Goal: Information Seeking & Learning: Learn about a topic

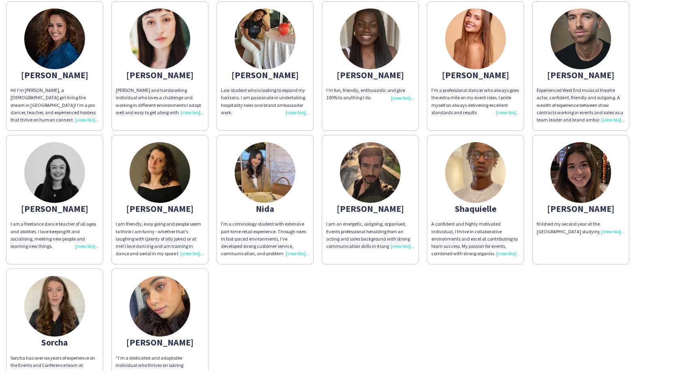
scroll to position [62, 0]
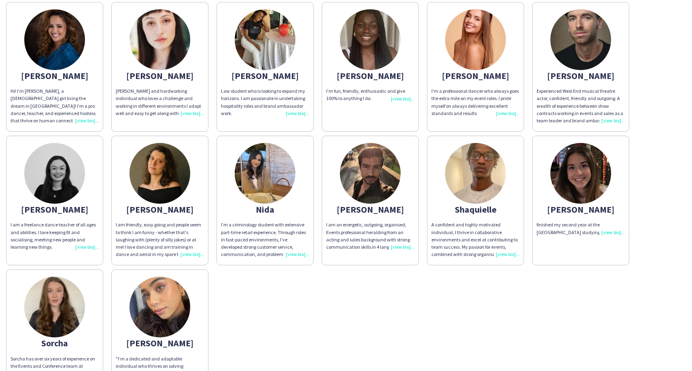
click at [471, 183] on img at bounding box center [475, 173] width 61 height 61
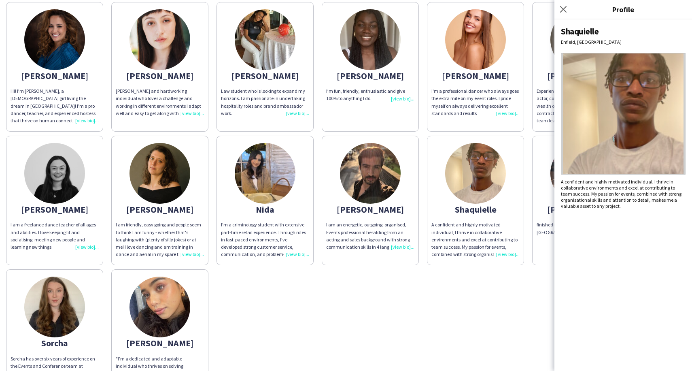
click at [484, 295] on div "[PERSON_NAME] Hi! I’m [PERSON_NAME], a [DEMOGRAPHIC_DATA] girl living the dream…" at bounding box center [346, 198] width 680 height 401
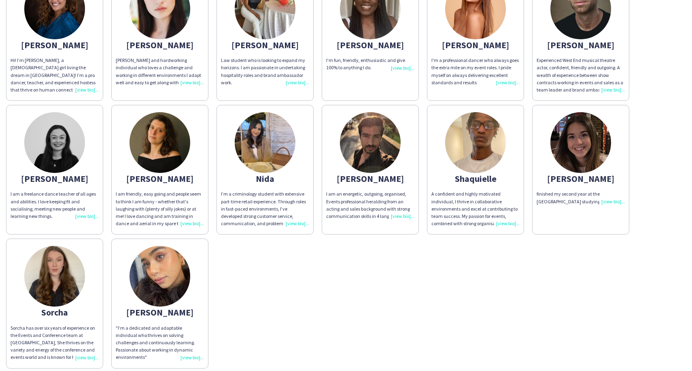
scroll to position [99, 0]
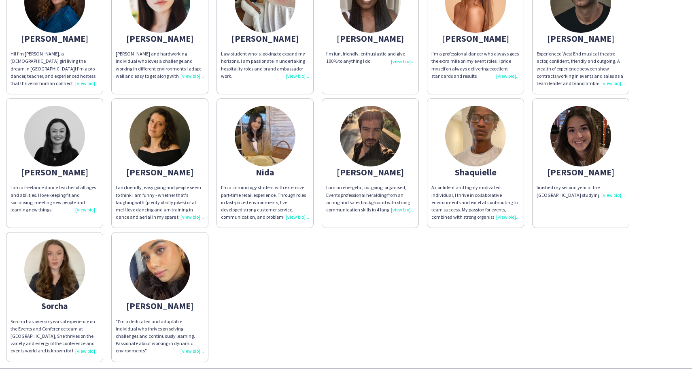
click at [176, 286] on img at bounding box center [160, 269] width 61 height 61
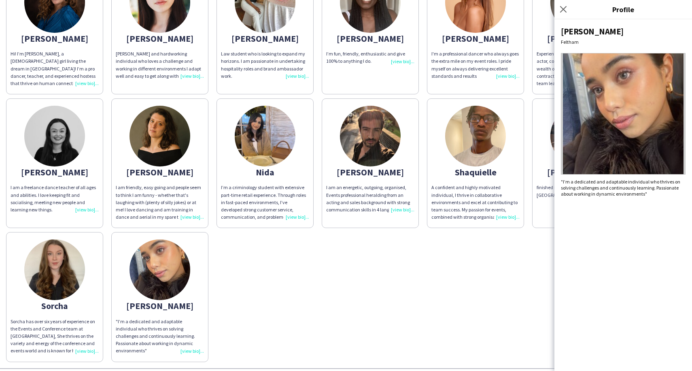
click at [431, 268] on div "[PERSON_NAME] Hi! I’m [PERSON_NAME], a [DEMOGRAPHIC_DATA] girl living the dream…" at bounding box center [346, 161] width 680 height 401
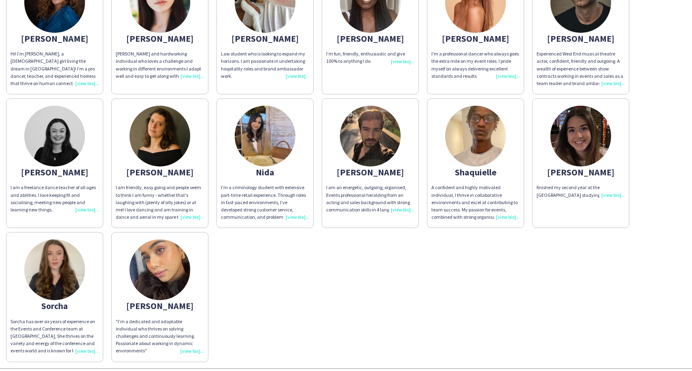
click at [61, 290] on img at bounding box center [54, 269] width 61 height 61
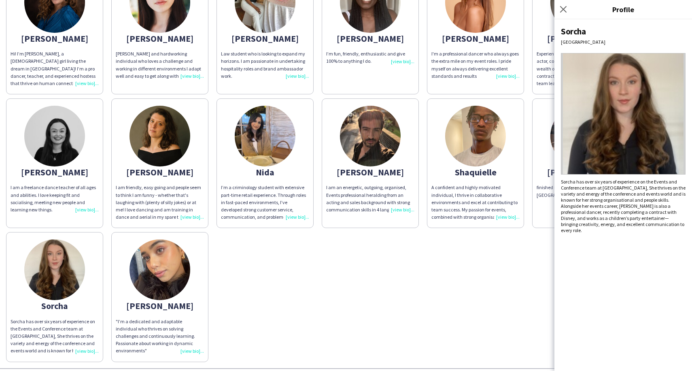
click at [475, 256] on div "[PERSON_NAME] Hi! I’m [PERSON_NAME], a [DEMOGRAPHIC_DATA] girl living the dream…" at bounding box center [346, 161] width 680 height 401
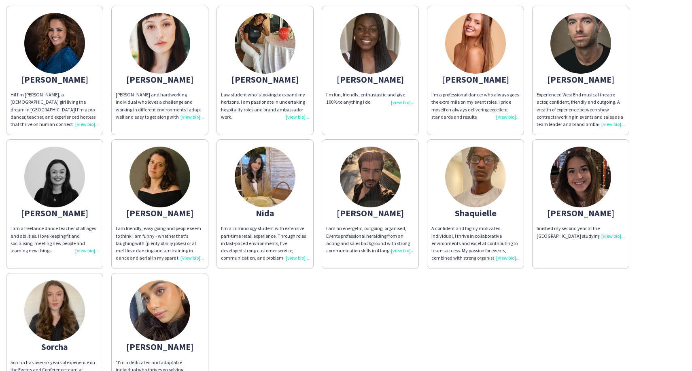
scroll to position [57, 0]
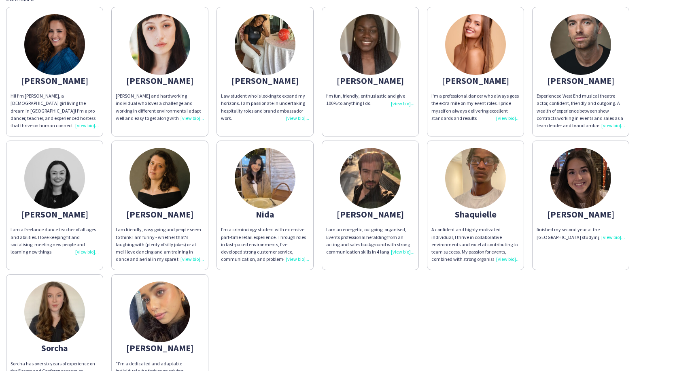
click at [251, 66] on img at bounding box center [265, 44] width 61 height 61
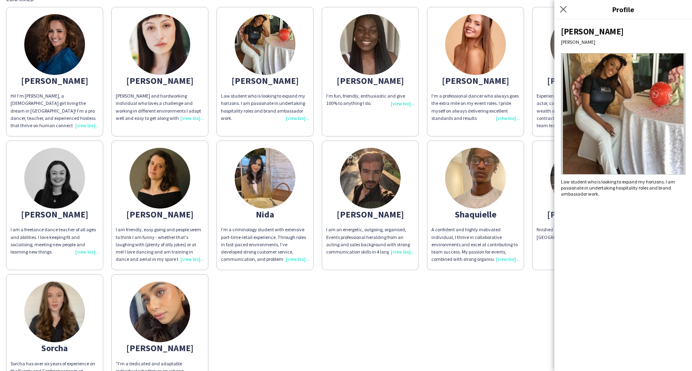
click at [368, 62] on img at bounding box center [370, 44] width 61 height 61
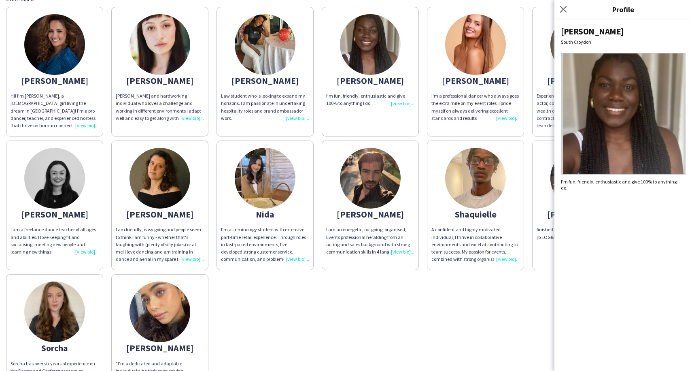
click at [459, 287] on div "[PERSON_NAME] Hi! I’m [PERSON_NAME], a [DEMOGRAPHIC_DATA] girl living the dream…" at bounding box center [346, 203] width 680 height 401
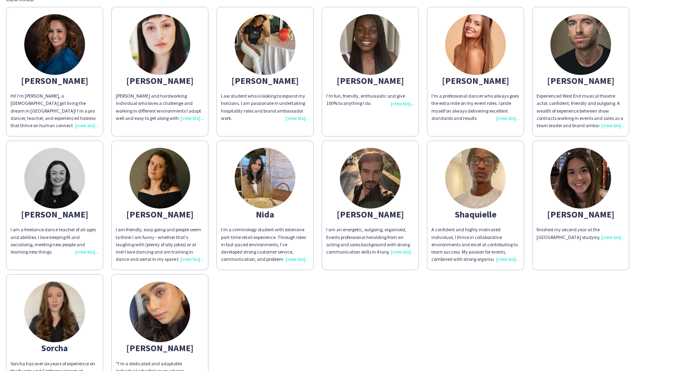
click at [581, 179] on img at bounding box center [581, 178] width 61 height 61
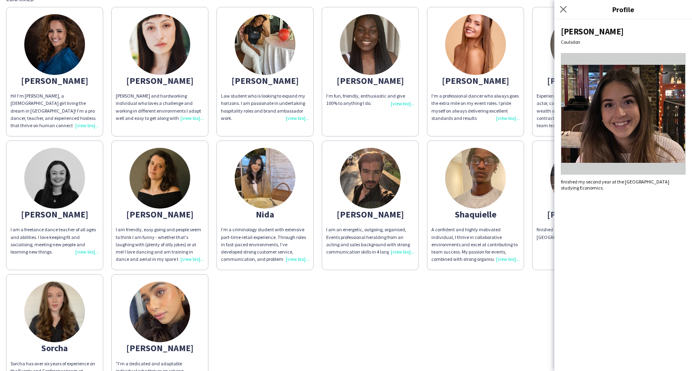
click at [484, 254] on div "A confident and highly motivated individual, I thrive in collaborative environm…" at bounding box center [476, 244] width 88 height 37
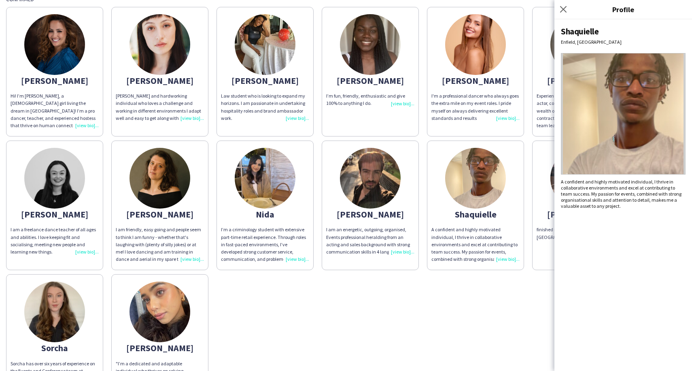
click at [169, 306] on img at bounding box center [160, 311] width 61 height 61
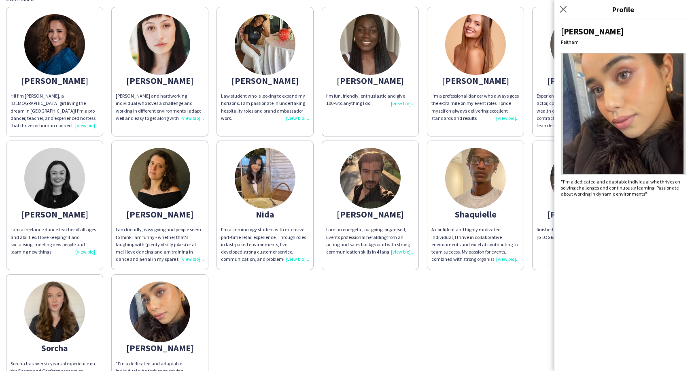
click at [582, 70] on img at bounding box center [623, 113] width 125 height 121
click at [637, 94] on img at bounding box center [623, 113] width 125 height 121
drag, startPoint x: 650, startPoint y: 192, endPoint x: 561, endPoint y: 179, distance: 89.7
click at [561, 179] on div ""I’m a dedicated and adaptable individual who thrives on solving challenges and…" at bounding box center [623, 188] width 125 height 18
copy div ""I’m a dedicated and adaptable individual who thrives on solving challenges and…"
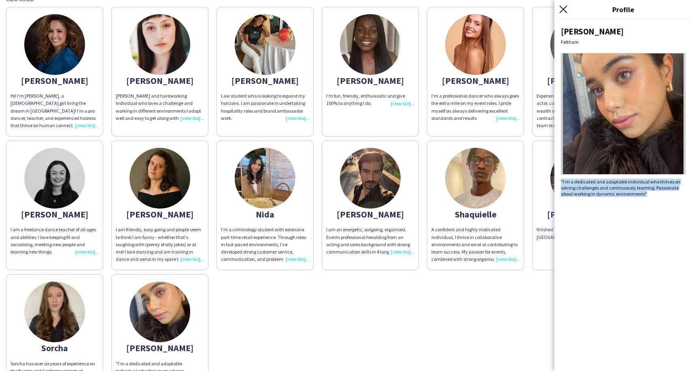
click at [562, 9] on icon "Close pop-in" at bounding box center [564, 9] width 8 height 8
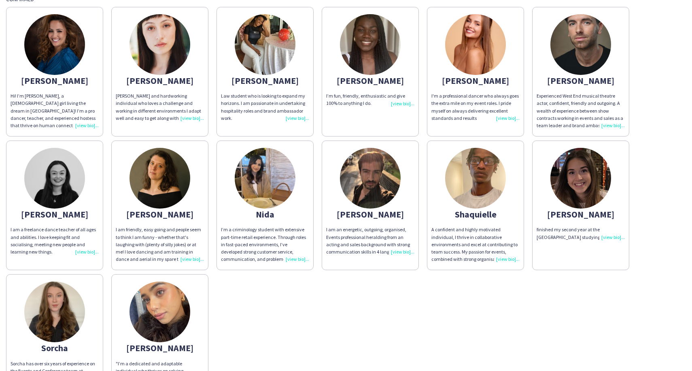
click at [273, 176] on img at bounding box center [265, 178] width 61 height 61
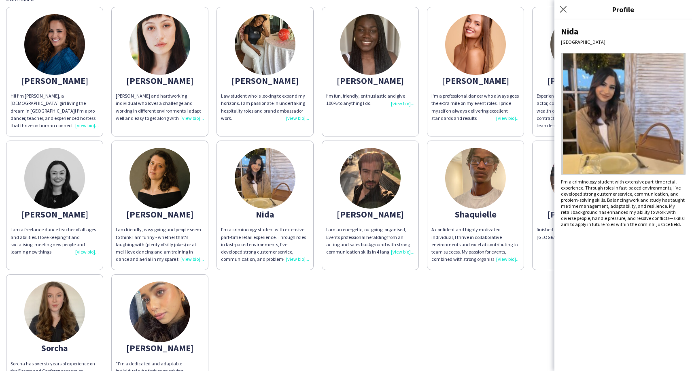
click at [349, 336] on div "[PERSON_NAME] Hi! I’m [PERSON_NAME], a [DEMOGRAPHIC_DATA] girl living the dream…" at bounding box center [346, 203] width 680 height 401
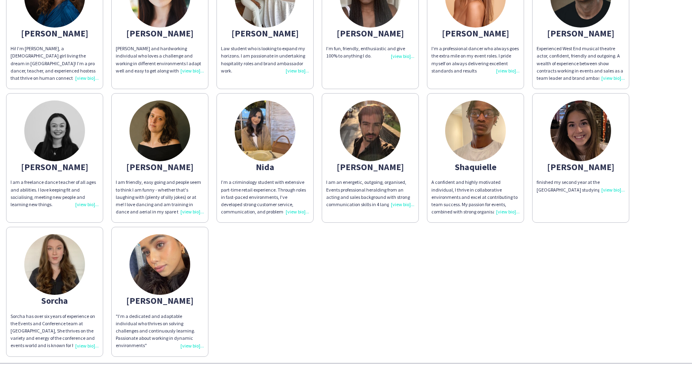
scroll to position [105, 0]
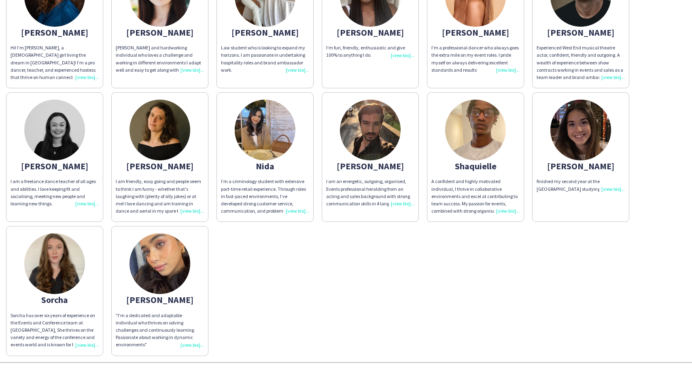
click at [187, 336] on div ""I’m a dedicated and adaptable individual who thrives on solving challenges and…" at bounding box center [160, 330] width 88 height 37
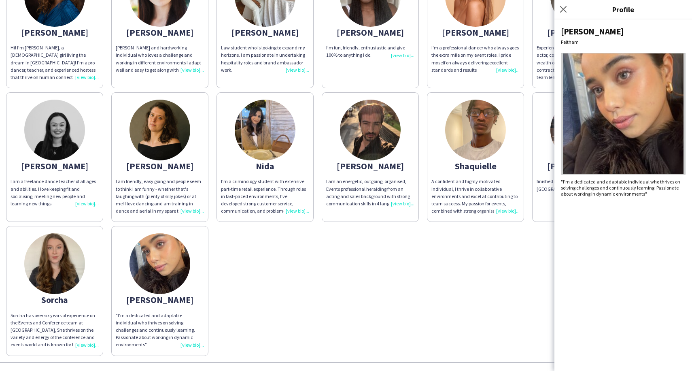
click at [625, 182] on div ""I’m a dedicated and adaptable individual who thrives on solving challenges and…" at bounding box center [623, 188] width 125 height 18
click at [613, 106] on img at bounding box center [623, 113] width 125 height 121
click at [481, 241] on div "[PERSON_NAME] Hi! I’m [PERSON_NAME], a [DEMOGRAPHIC_DATA] girl living the dream…" at bounding box center [346, 155] width 680 height 401
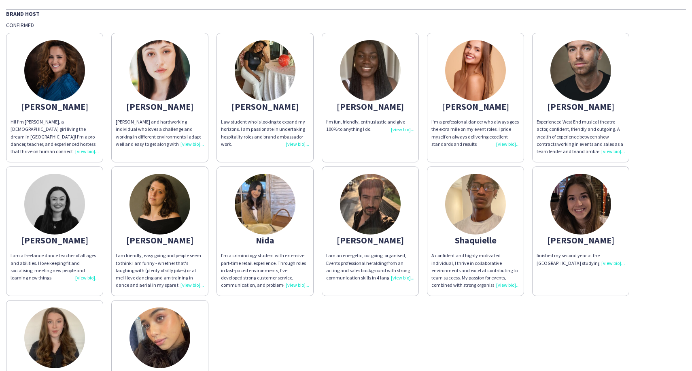
scroll to position [28, 0]
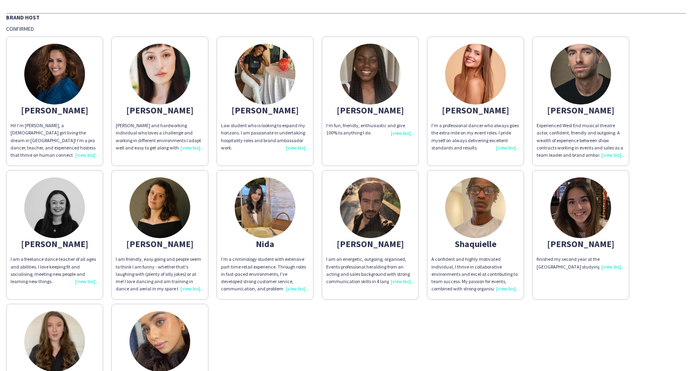
click at [378, 96] on img at bounding box center [370, 74] width 61 height 61
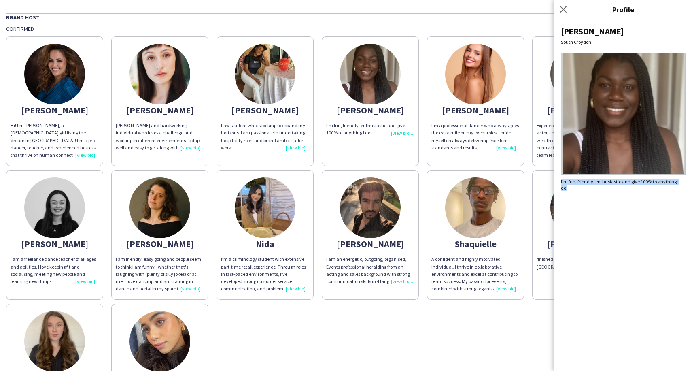
drag, startPoint x: 561, startPoint y: 181, endPoint x: 685, endPoint y: 183, distance: 123.9
click at [685, 183] on div "I’m fun, friendly, enthusiastic and give 100% to anything I do." at bounding box center [623, 185] width 125 height 12
copy div "I’m fun, friendly, enthusiastic and give 100% to anything I do."
click at [634, 132] on img at bounding box center [623, 113] width 125 height 121
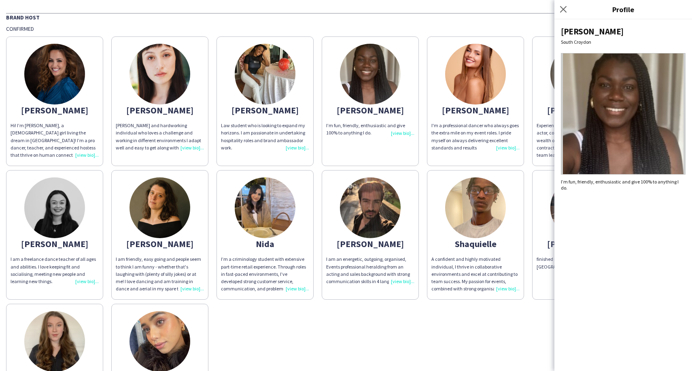
click at [463, 116] on app-share-pages-crew-card "[PERSON_NAME] I'm a professional dancer who always goes the extra mile on my ev…" at bounding box center [475, 101] width 97 height 130
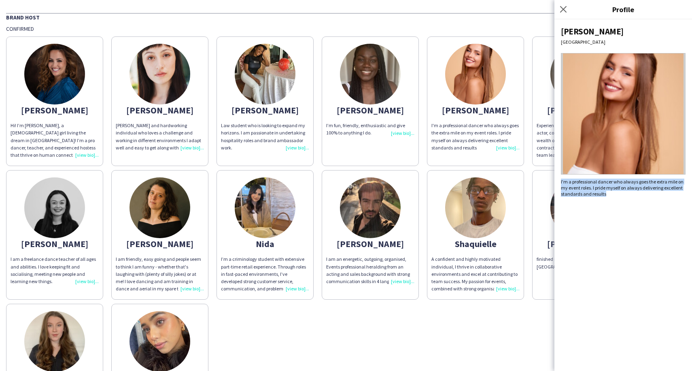
drag, startPoint x: 610, startPoint y: 197, endPoint x: 558, endPoint y: 184, distance: 53.4
click at [558, 184] on div "[PERSON_NAME] I'm a professional dancer who always goes the extra mile on my ev…" at bounding box center [624, 195] width 138 height 352
copy div "I'm a professional dancer who always goes the extra mile on my event roles. I p…"
click at [190, 107] on div "[PERSON_NAME]" at bounding box center [160, 110] width 88 height 7
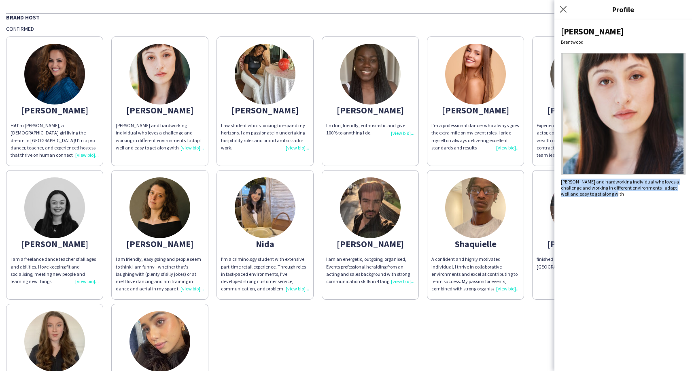
drag, startPoint x: 562, startPoint y: 182, endPoint x: 607, endPoint y: 196, distance: 46.5
click at [607, 196] on div "[PERSON_NAME] and hardworking individual who loves a challenge and working in d…" at bounding box center [623, 188] width 125 height 18
copy div "[PERSON_NAME] and hardworking individual who loves a challenge and working in d…"
click at [567, 9] on icon "Close pop-in" at bounding box center [564, 9] width 8 height 8
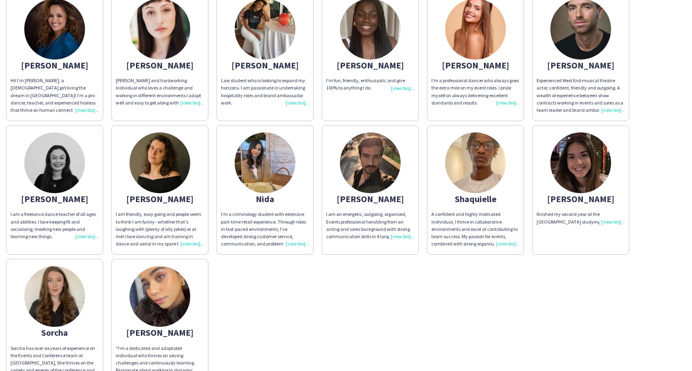
scroll to position [73, 0]
click at [177, 168] on img at bounding box center [160, 162] width 61 height 61
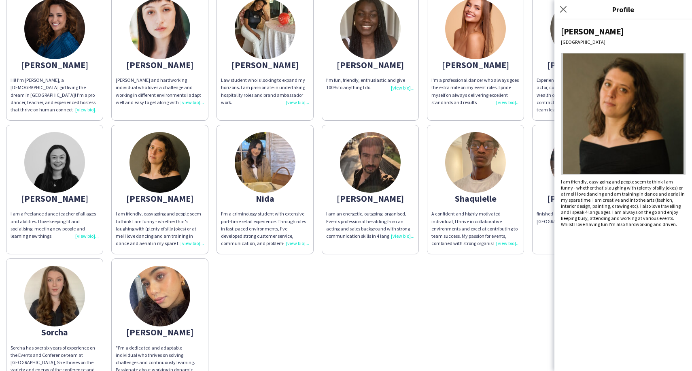
click at [64, 161] on img at bounding box center [54, 162] width 61 height 61
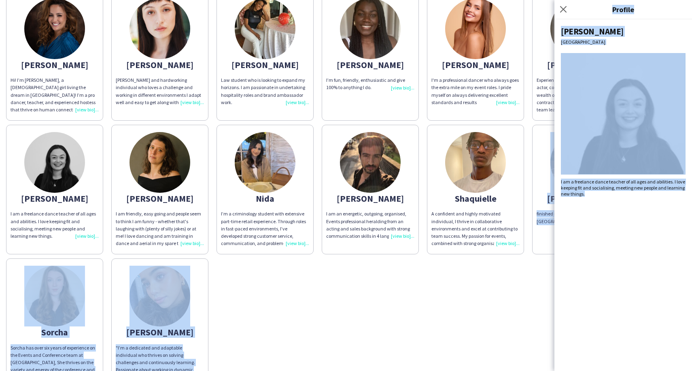
drag, startPoint x: 589, startPoint y: 192, endPoint x: 552, endPoint y: 183, distance: 38.2
click at [551, 183] on body "H&M - Available Brand Host Confirmed [PERSON_NAME] Hi! I’m [PERSON_NAME], a [DE…" at bounding box center [346, 185] width 692 height 371
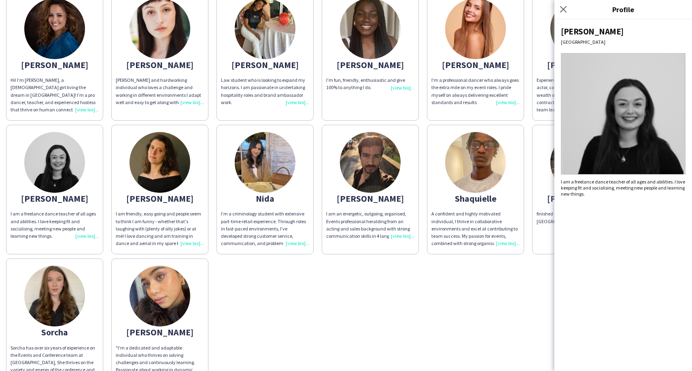
click at [533, 79] on app-share-pages-crew-card "[PERSON_NAME] Experienced West End musical theatre actor, confident, friendly a…" at bounding box center [581, 56] width 97 height 130
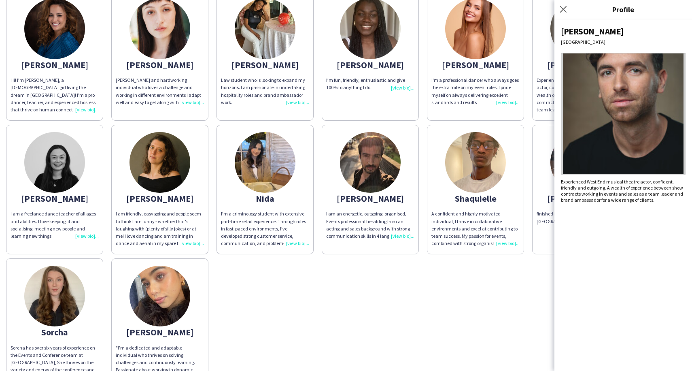
click at [62, 170] on img at bounding box center [54, 162] width 61 height 61
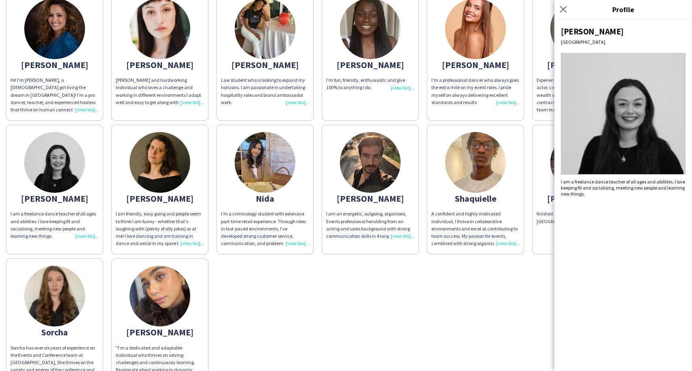
click at [563, 182] on div "I am a freelance dance teacher of all ages and abilities. I love keeping fit an…" at bounding box center [623, 188] width 125 height 18
drag, startPoint x: 586, startPoint y: 192, endPoint x: 558, endPoint y: 183, distance: 29.8
click at [558, 183] on div "[PERSON_NAME] I am a freelance dance teacher of all ages and abilities. I love …" at bounding box center [624, 195] width 138 height 352
copy div "I am a freelance dance teacher of all ages and abilities. I love keeping fit an…"
click at [417, 335] on div "[PERSON_NAME] Hi! I’m [PERSON_NAME], a [DEMOGRAPHIC_DATA] girl living the dream…" at bounding box center [346, 187] width 680 height 401
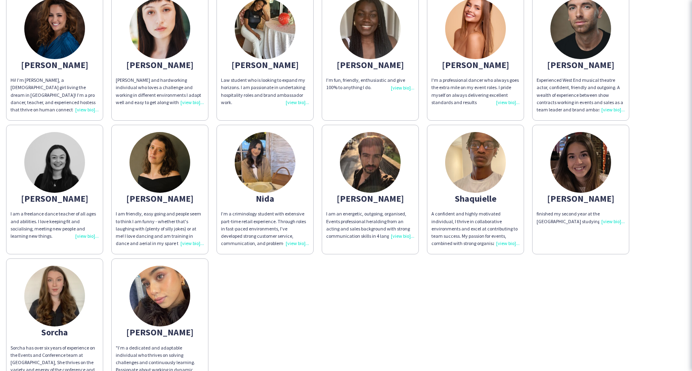
click at [485, 223] on div "A confident and highly motivated individual, I thrive in collaborative environm…" at bounding box center [476, 228] width 88 height 37
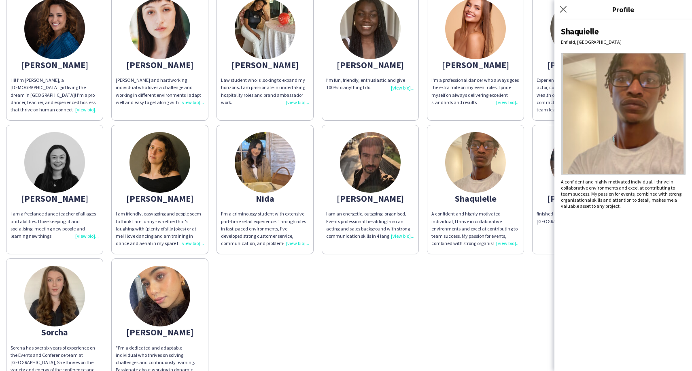
click at [413, 313] on div "[PERSON_NAME] Hi! I’m [PERSON_NAME], a [DEMOGRAPHIC_DATA] girl living the dream…" at bounding box center [346, 187] width 680 height 401
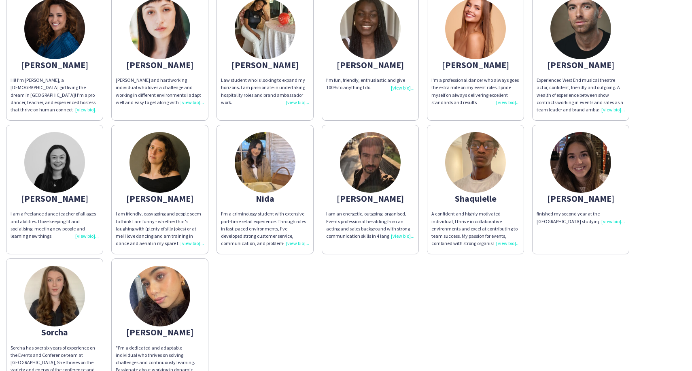
click at [61, 58] on img at bounding box center [54, 28] width 61 height 61
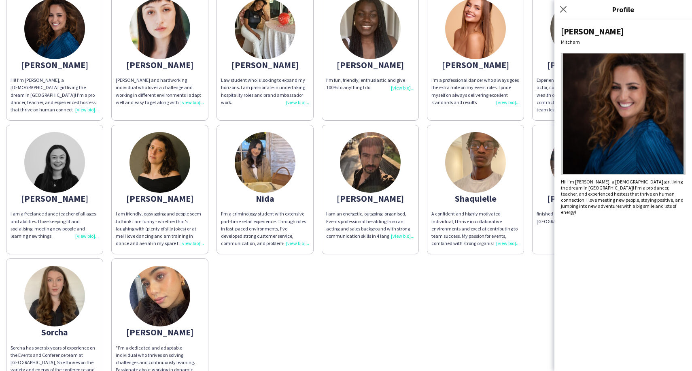
click at [425, 98] on div "[PERSON_NAME] Hi! I’m [PERSON_NAME], a [DEMOGRAPHIC_DATA] girl living the dream…" at bounding box center [346, 187] width 680 height 401
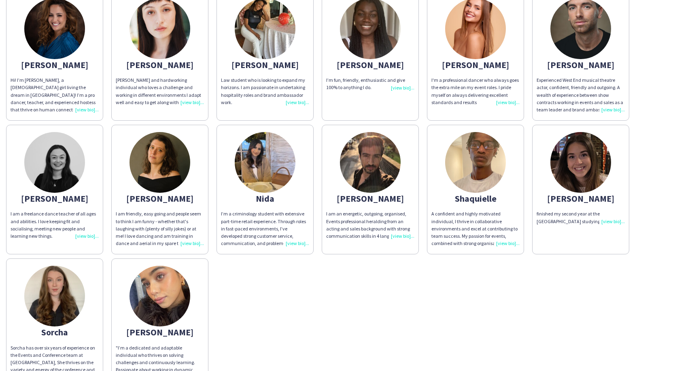
click at [556, 220] on div "finished my second year at the [GEOGRAPHIC_DATA] studying Economics." at bounding box center [581, 217] width 88 height 15
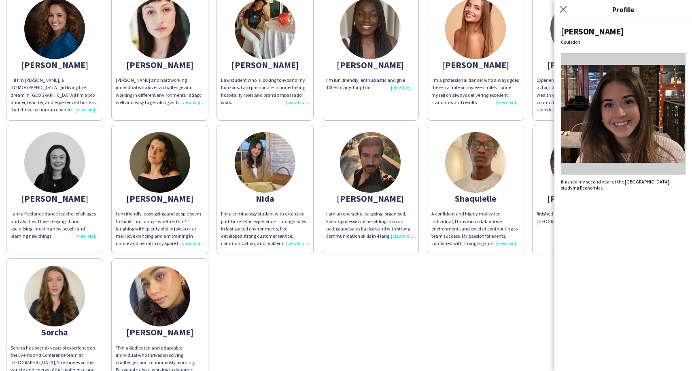
drag, startPoint x: 589, startPoint y: 189, endPoint x: 556, endPoint y: 183, distance: 33.7
click at [556, 183] on div "[PERSON_NAME] finished my second year at the [GEOGRAPHIC_DATA] studying Economi…" at bounding box center [624, 195] width 138 height 352
copy div "finished my second year at the [GEOGRAPHIC_DATA] studying Economics."
click at [446, 330] on div "[PERSON_NAME] Hi! I’m [PERSON_NAME], a [DEMOGRAPHIC_DATA] girl living the dream…" at bounding box center [346, 187] width 680 height 401
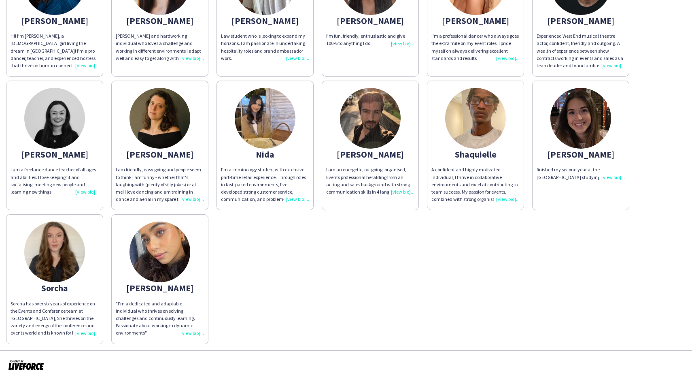
scroll to position [126, 0]
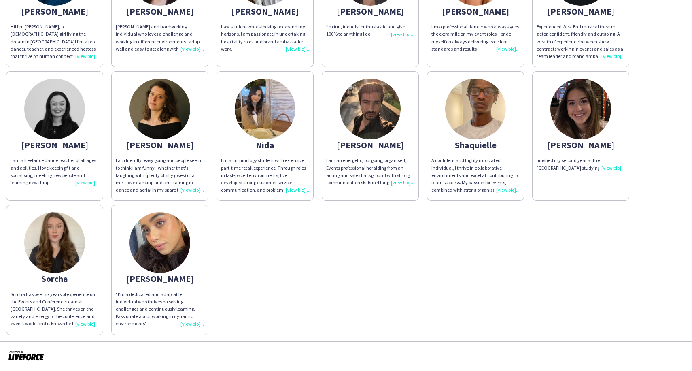
click at [84, 301] on div "Sorcha has over six years of experience on the Events and Conference team at [G…" at bounding box center [55, 309] width 88 height 37
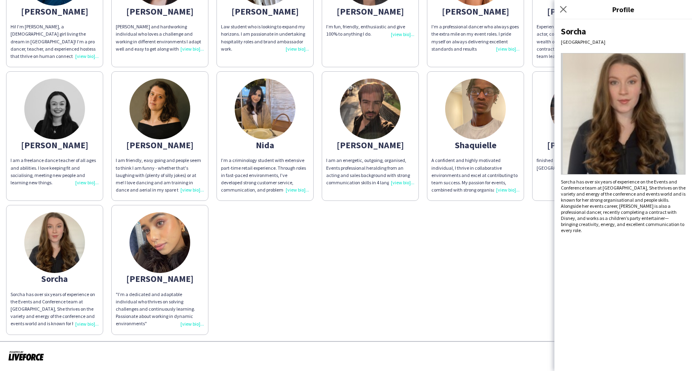
click at [170, 170] on div "I am friendly, easy going and people seem to think I am funny - whether that's …" at bounding box center [160, 175] width 88 height 37
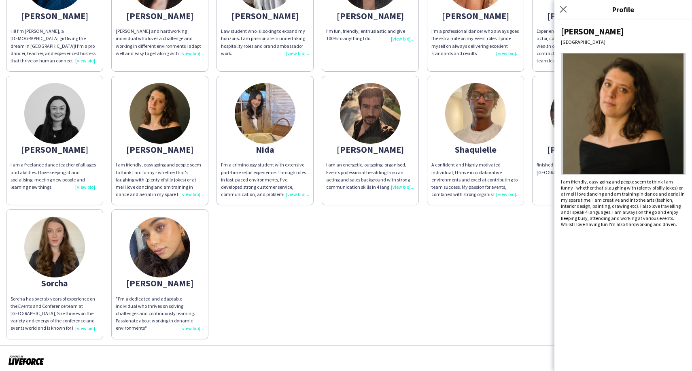
scroll to position [0, 0]
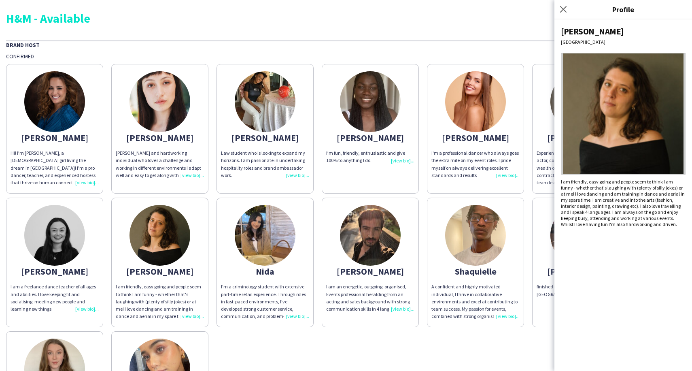
click at [335, 281] on app-share-pages-crew-card "[PERSON_NAME] I am an energetic, outgoing, organised, Events professional heral…" at bounding box center [370, 263] width 97 height 130
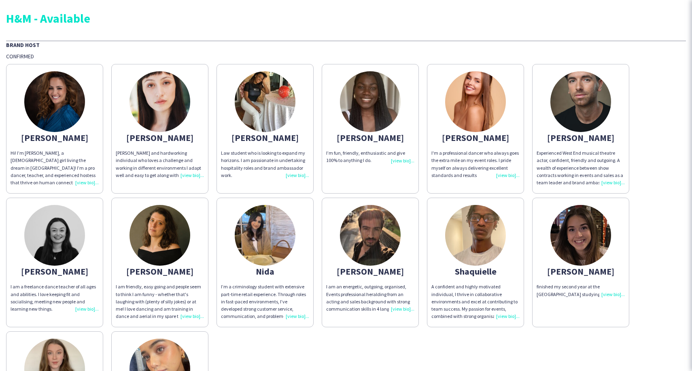
click at [296, 288] on div "I’m a criminology student with extensive part-time retail experience. Through r…" at bounding box center [265, 301] width 88 height 37
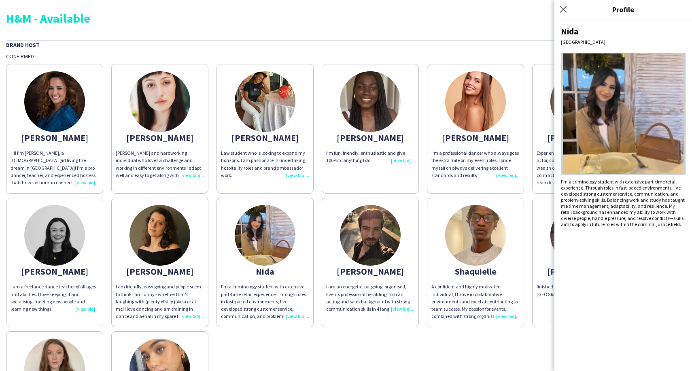
click at [158, 252] on img at bounding box center [160, 235] width 61 height 61
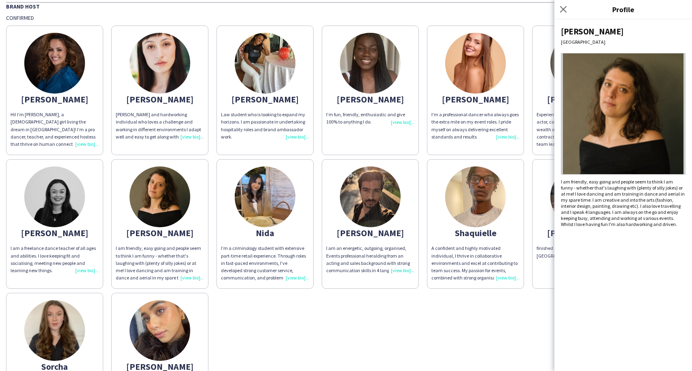
scroll to position [47, 0]
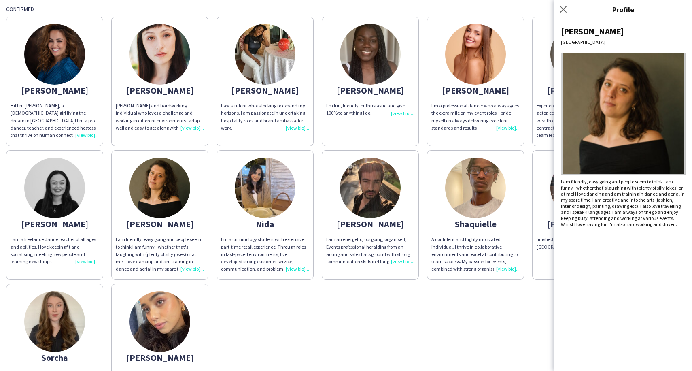
click at [100, 315] on app-share-pages-crew-card "Sorcha Sorcha has over six years of experience on the Events and Conference tea…" at bounding box center [54, 349] width 97 height 130
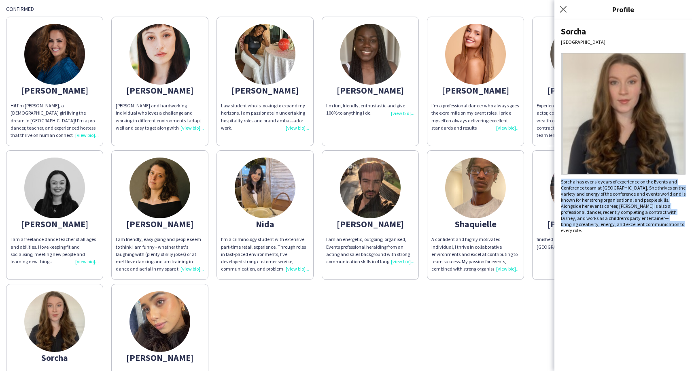
drag, startPoint x: 624, startPoint y: 225, endPoint x: 560, endPoint y: 183, distance: 76.9
click at [560, 183] on div "Sorcha London Sorcha has over six years of experience on the Events and Confere…" at bounding box center [624, 195] width 138 height 352
copy div "Sorcha has over six years of experience on the Events and Conference team at [G…"
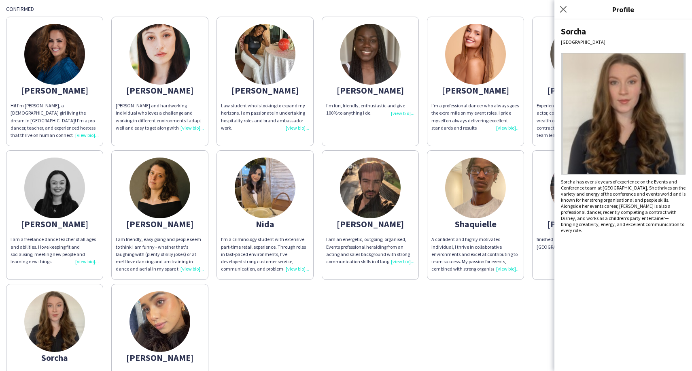
click at [292, 251] on div "I’m a criminology student with extensive part-time retail experience. Through r…" at bounding box center [265, 254] width 88 height 37
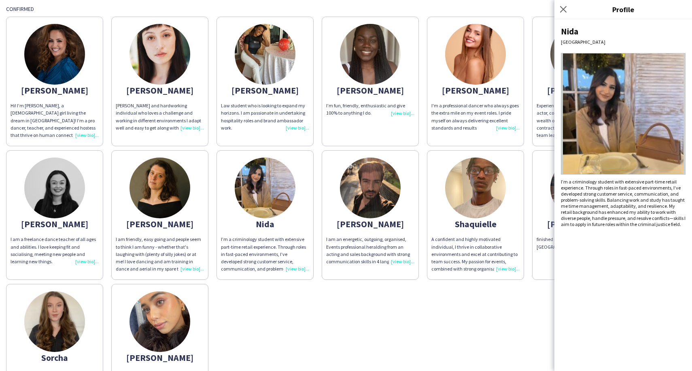
drag, startPoint x: 562, startPoint y: 181, endPoint x: 658, endPoint y: 217, distance: 102.5
click at [655, 216] on div "I’m a criminology student with extensive part-time retail experience. Through r…" at bounding box center [623, 203] width 125 height 49
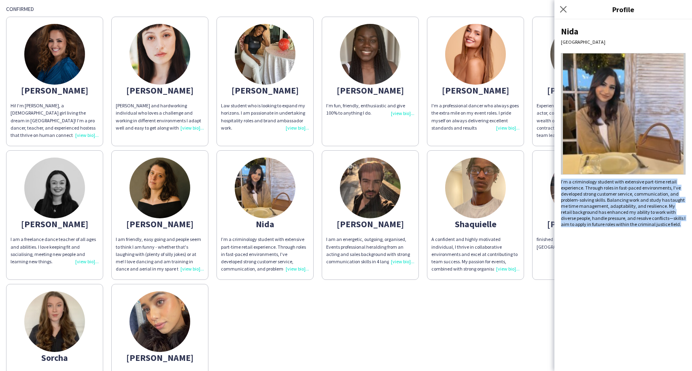
drag, startPoint x: 668, startPoint y: 222, endPoint x: 558, endPoint y: 183, distance: 116.5
click at [558, 183] on div "[PERSON_NAME] I’m a criminology student with extensive part-time retail experie…" at bounding box center [624, 195] width 138 height 352
copy div "I’m a criminology student with extensive part-time retail experience. Through r…"
click at [165, 185] on img at bounding box center [160, 188] width 61 height 61
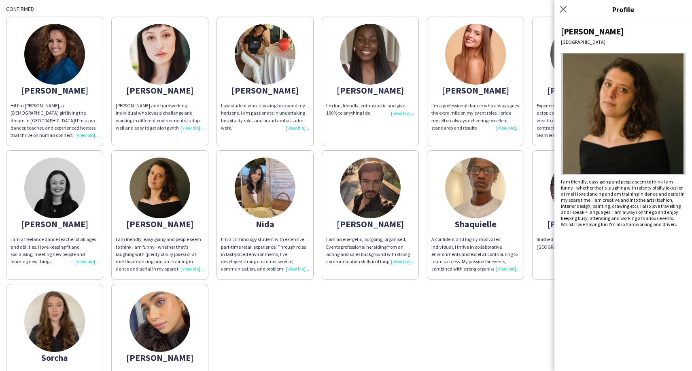
click at [384, 288] on div "[PERSON_NAME] Hi! I’m [PERSON_NAME], a [DEMOGRAPHIC_DATA] girl living the dream…" at bounding box center [346, 213] width 680 height 401
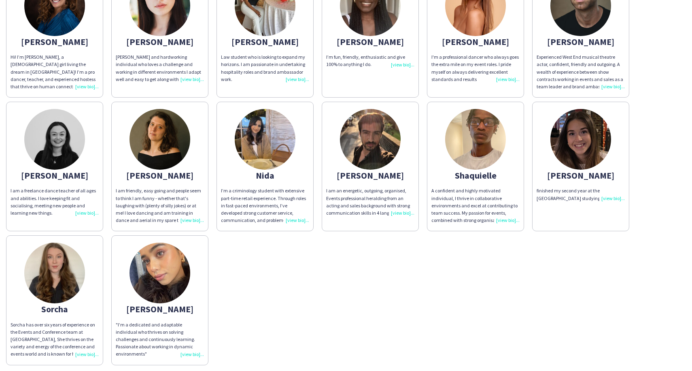
scroll to position [96, 0]
